Goal: Information Seeking & Learning: Learn about a topic

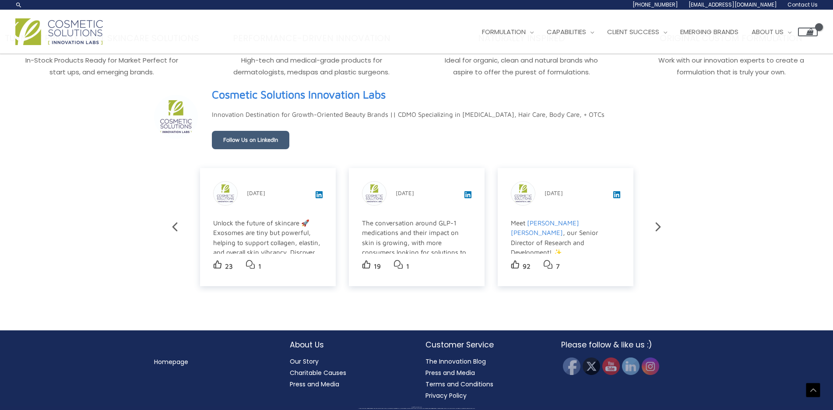
scroll to position [1583, 0]
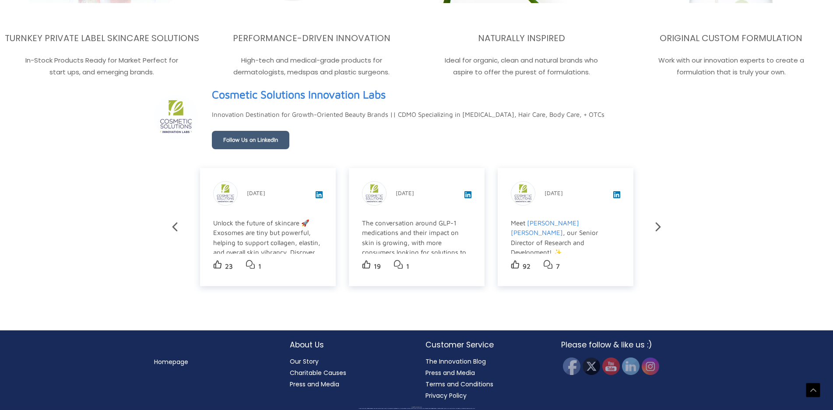
click at [304, 339] on h2 "About Us" at bounding box center [349, 344] width 118 height 11
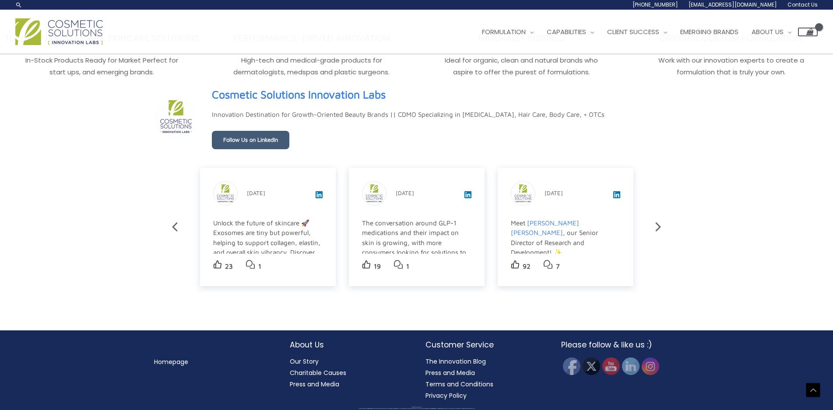
click at [300, 339] on h2 "About Us" at bounding box center [349, 344] width 118 height 11
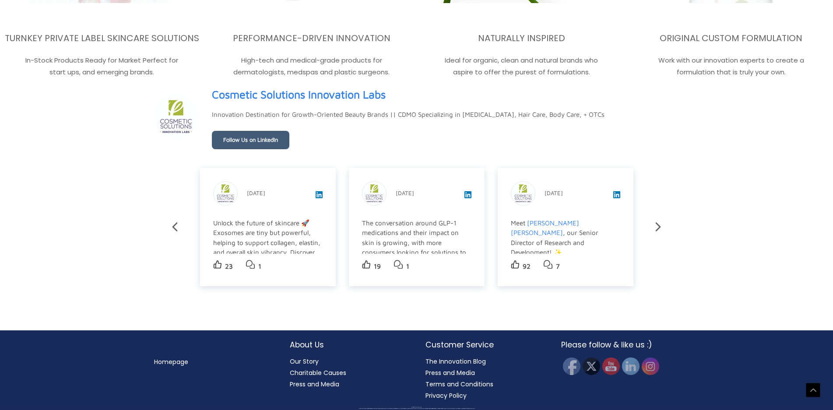
click at [299, 339] on h2 "About Us" at bounding box center [349, 344] width 118 height 11
click at [303, 339] on h2 "About Us" at bounding box center [349, 344] width 118 height 11
click at [309, 339] on h2 "About Us" at bounding box center [349, 344] width 118 height 11
click at [304, 339] on h2 "About Us" at bounding box center [349, 344] width 118 height 11
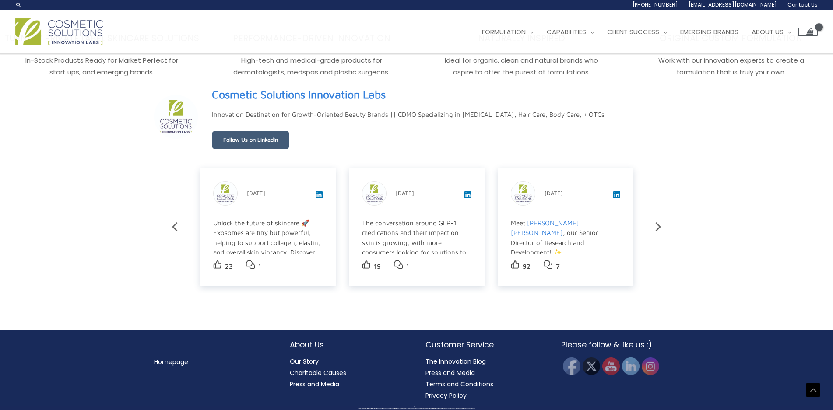
click at [304, 339] on h2 "About Us" at bounding box center [349, 344] width 118 height 11
click at [309, 339] on h2 "About Us" at bounding box center [349, 344] width 118 height 11
click at [317, 339] on h2 "About Us" at bounding box center [349, 344] width 118 height 11
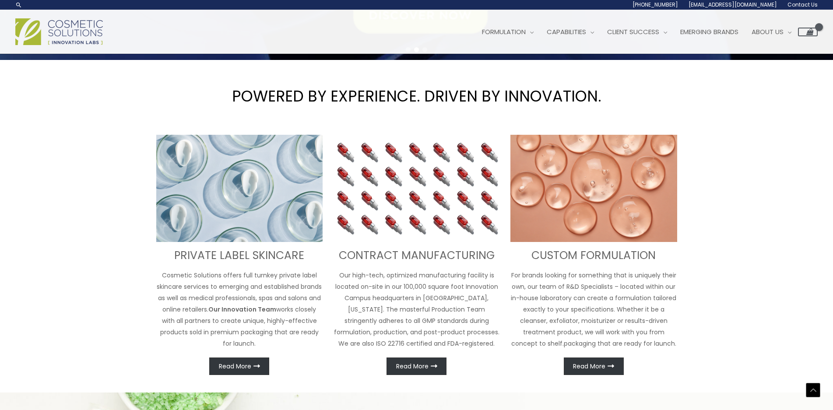
scroll to position [0, 0]
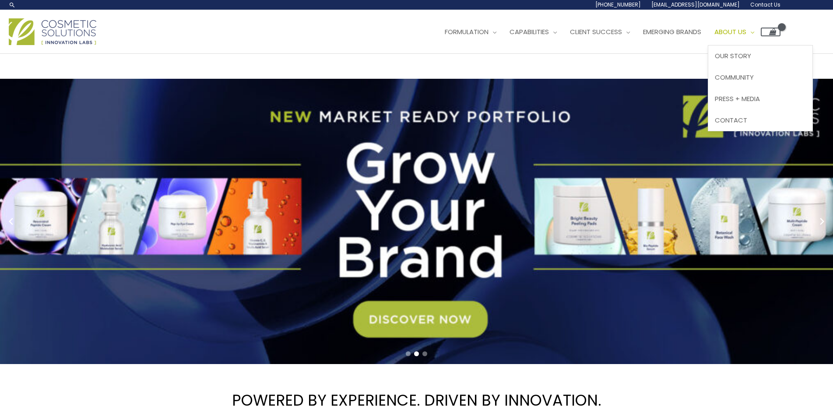
click at [742, 28] on span "About Us" at bounding box center [730, 31] width 32 height 9
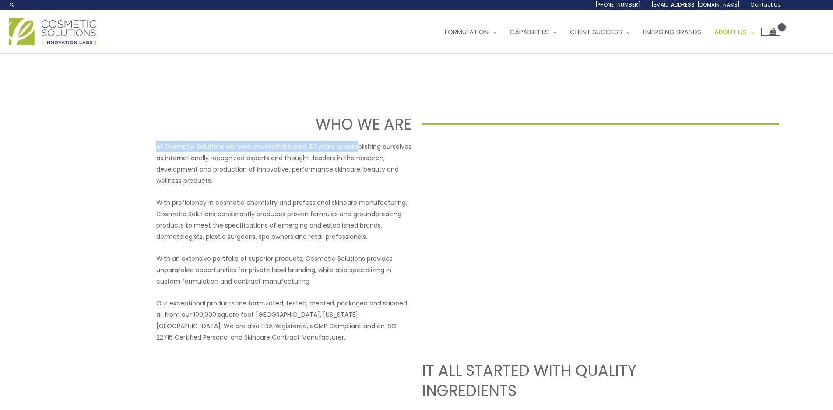
drag, startPoint x: 153, startPoint y: 146, endPoint x: 353, endPoint y: 144, distance: 199.6
click at [312, 189] on div "At Cosmetic Solutions we have devoted the past 30 years to establishing ourselv…" at bounding box center [283, 242] width 255 height 202
drag, startPoint x: 143, startPoint y: 141, endPoint x: 210, endPoint y: 144, distance: 66.6
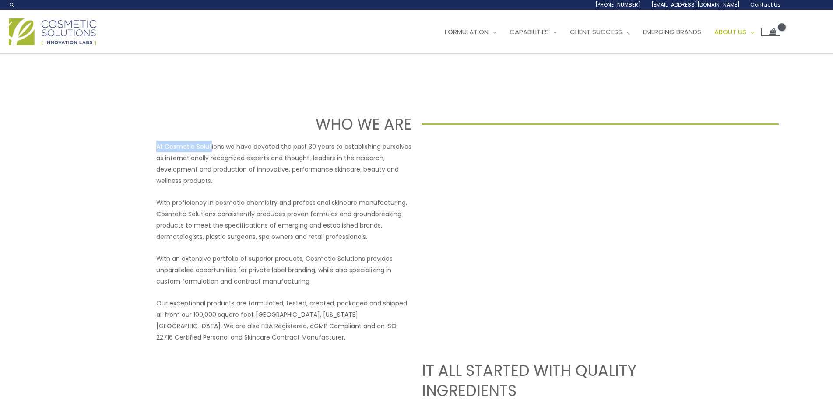
click at [211, 150] on p "At Cosmetic Solutions we have devoted the past 30 years to establishing ourselv…" at bounding box center [283, 164] width 255 height 46
